Goal: Find specific fact: Find contact information

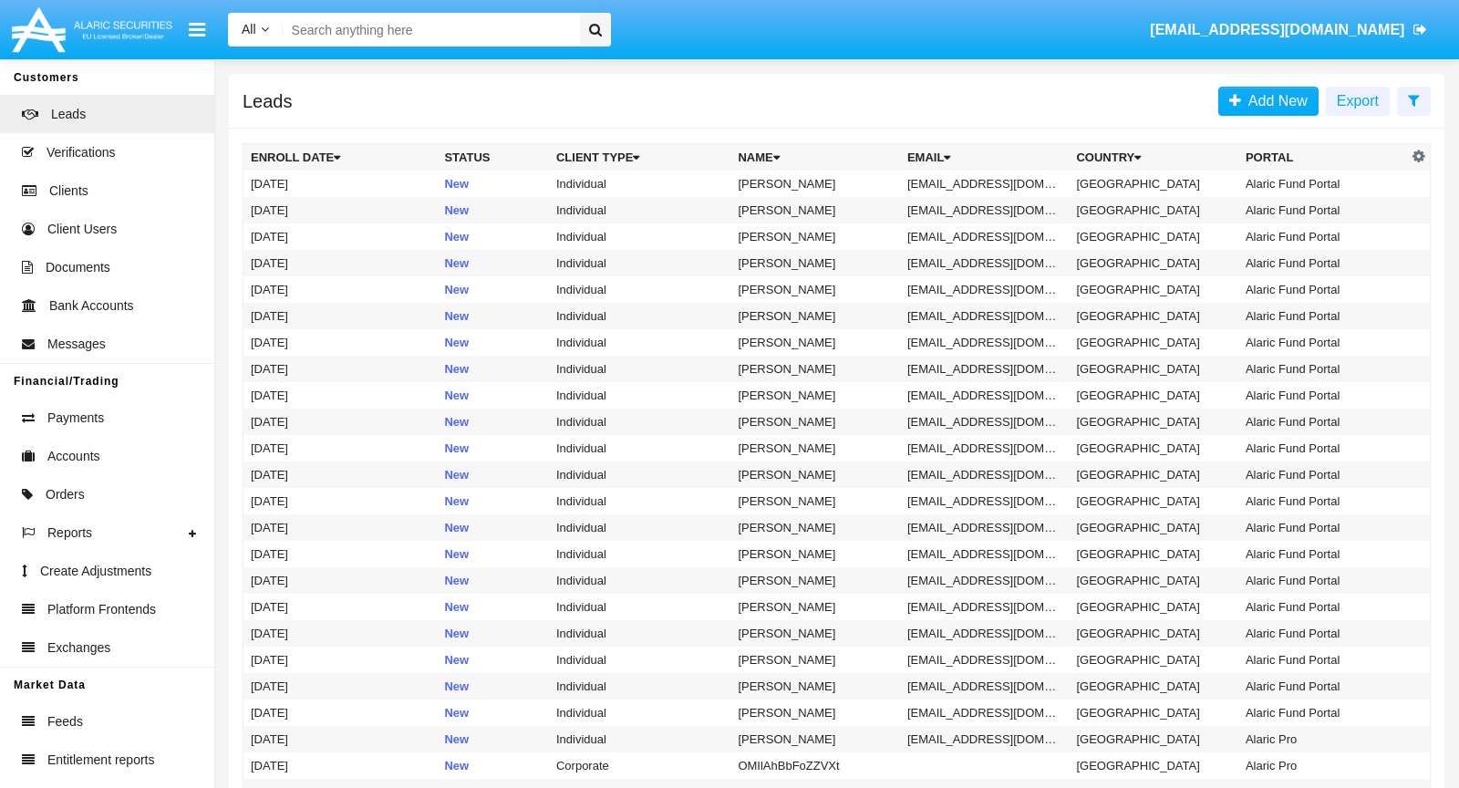
click at [440, 31] on input "Search" at bounding box center [428, 30] width 291 height 34
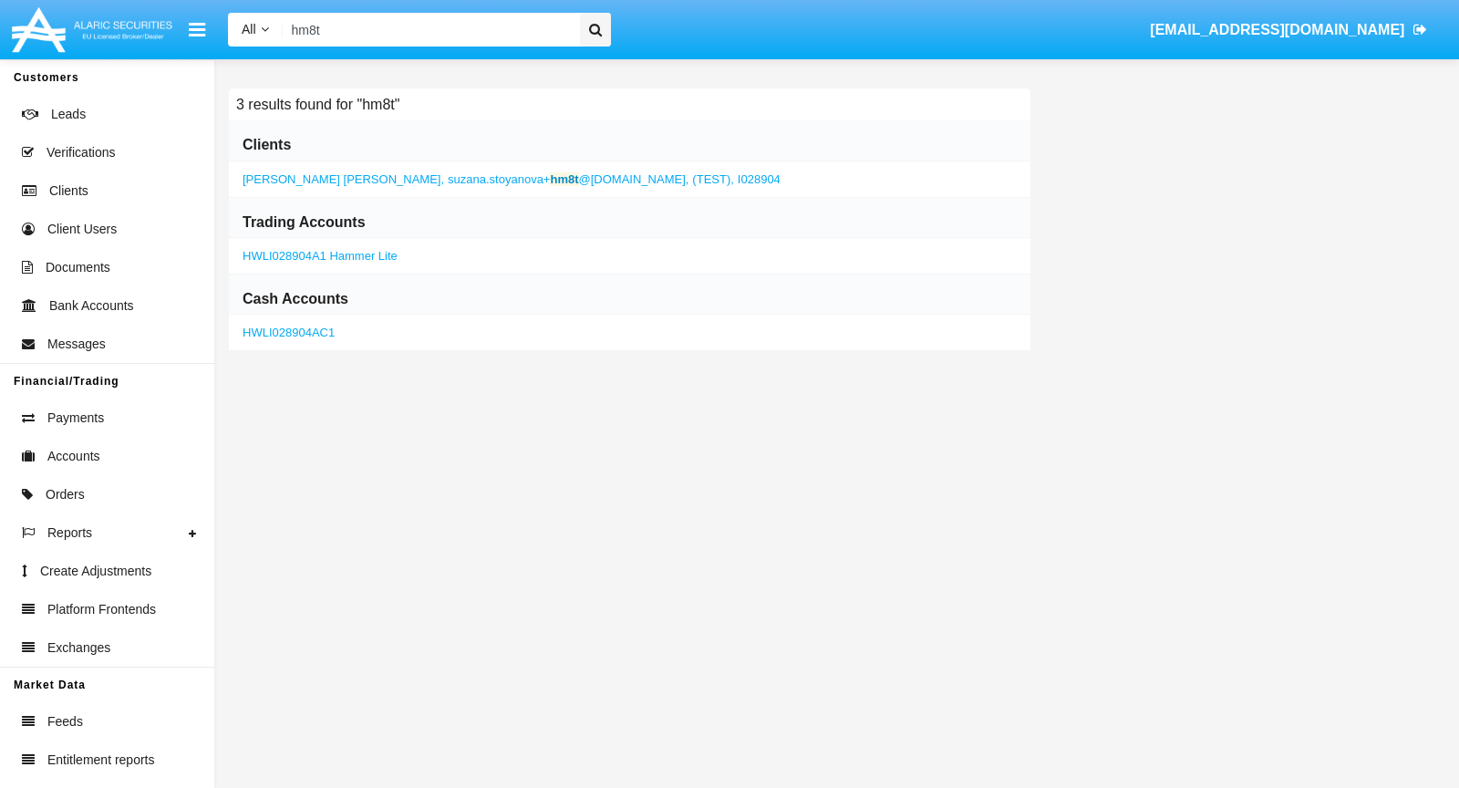
type input "hm8t"
click at [448, 184] on span "suzana.stoyanova+ hm8t @[DOMAIN_NAME]," at bounding box center [568, 179] width 241 height 14
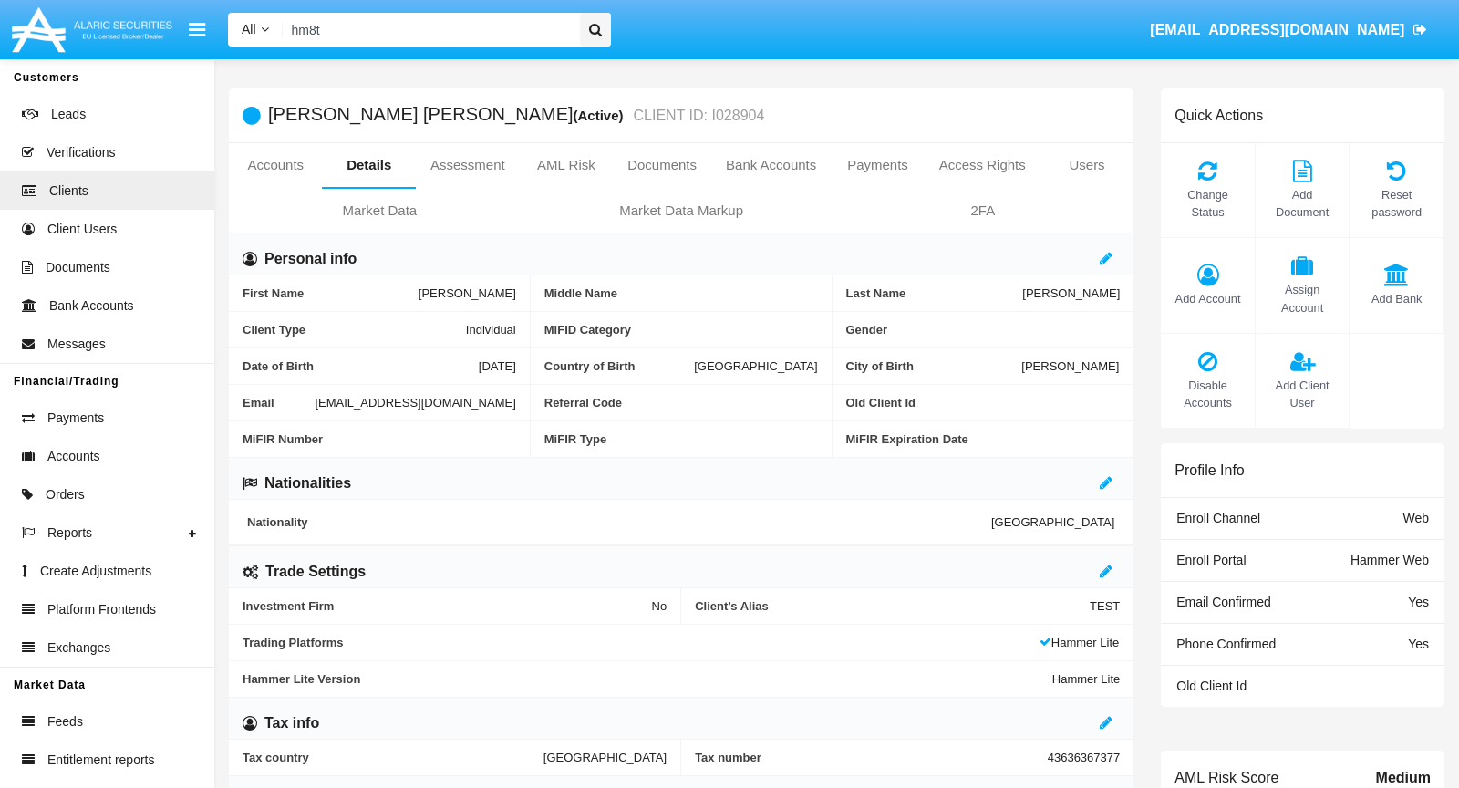
click at [315, 409] on span "[EMAIL_ADDRESS][DOMAIN_NAME]" at bounding box center [415, 403] width 201 height 14
copy span "[EMAIL_ADDRESS][DOMAIN_NAME]"
